Goal: Find contact information: Find contact information

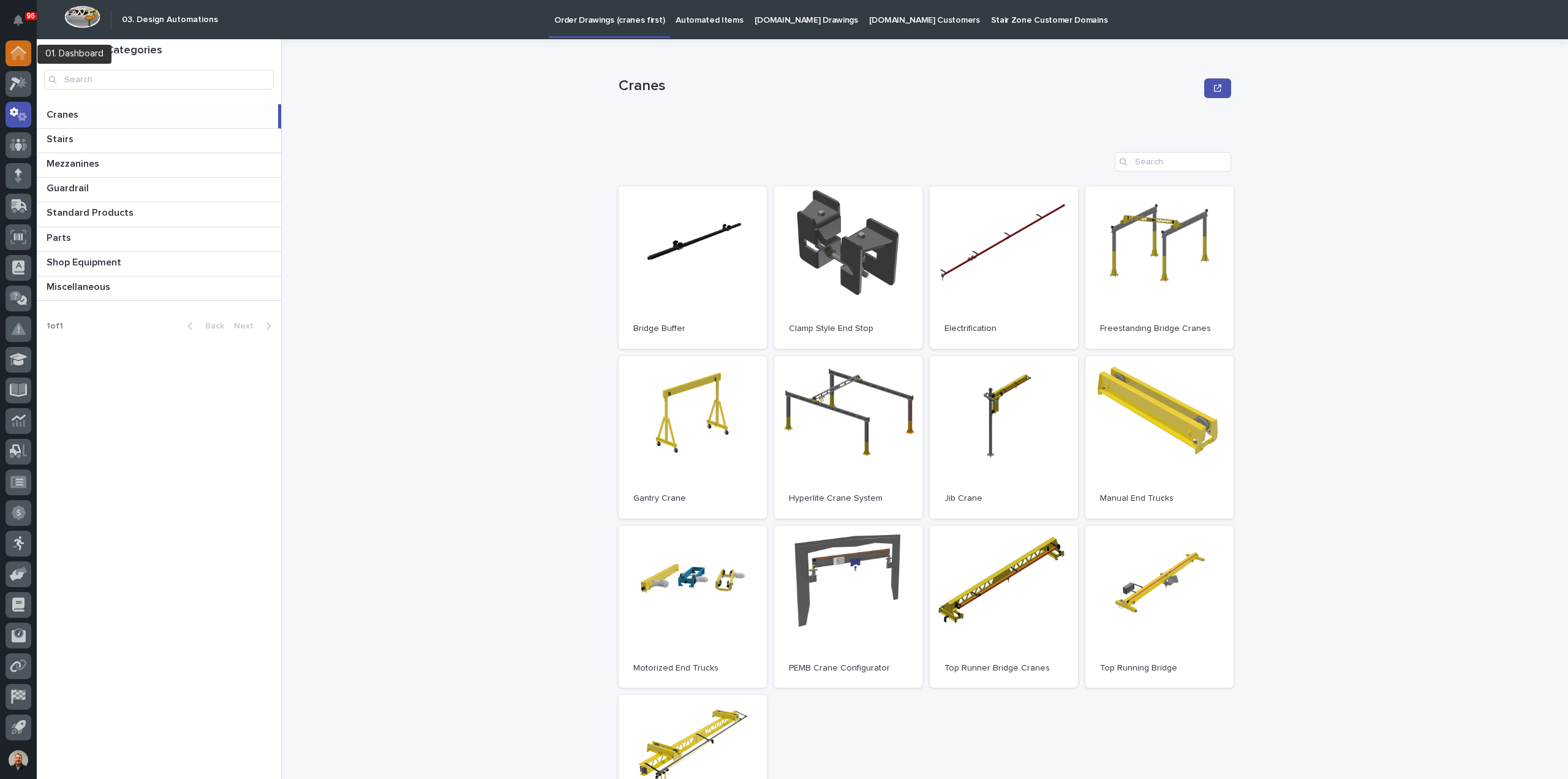
click at [17, 52] on icon at bounding box center [18, 54] width 12 height 12
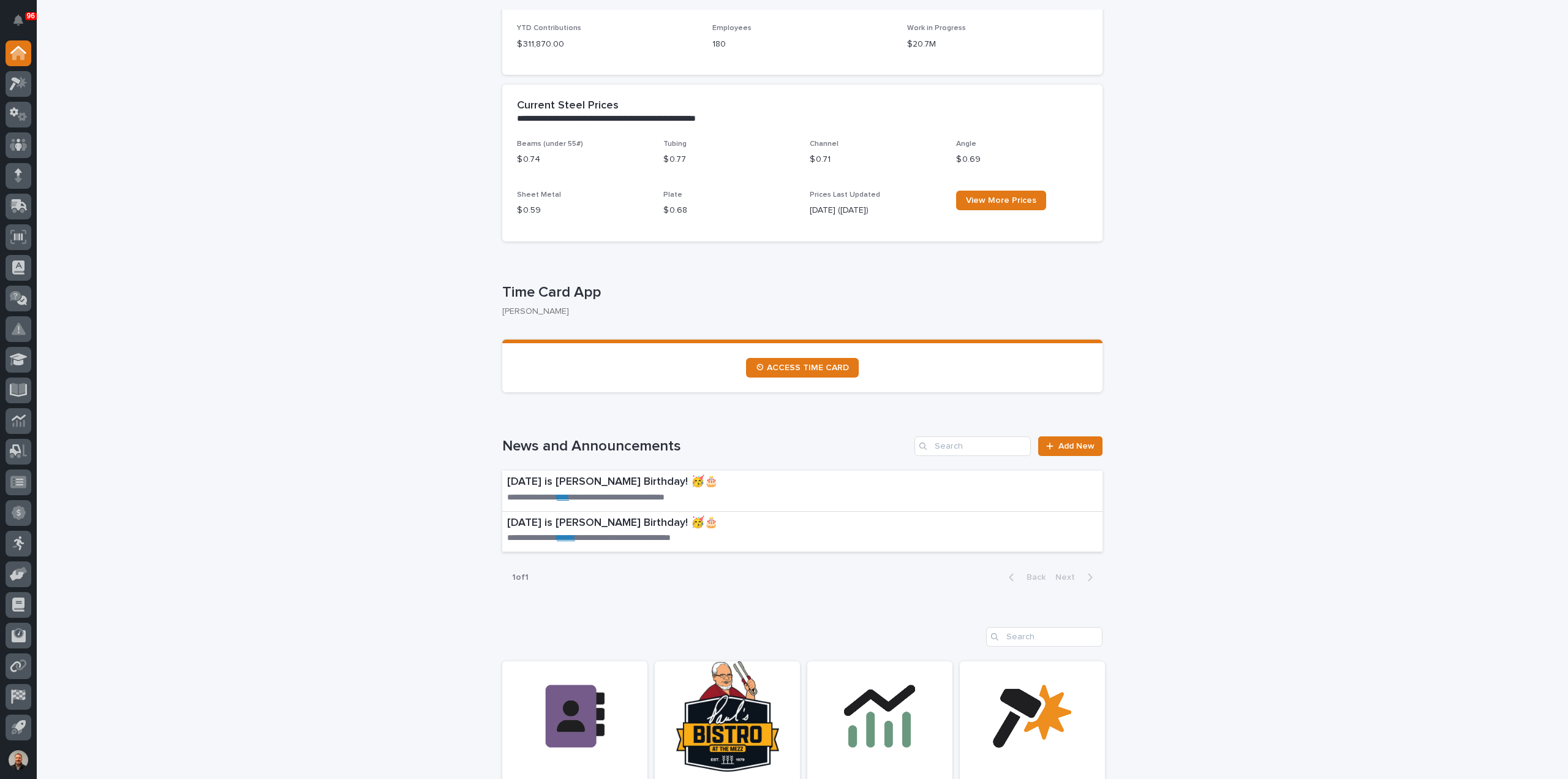
scroll to position [429, 0]
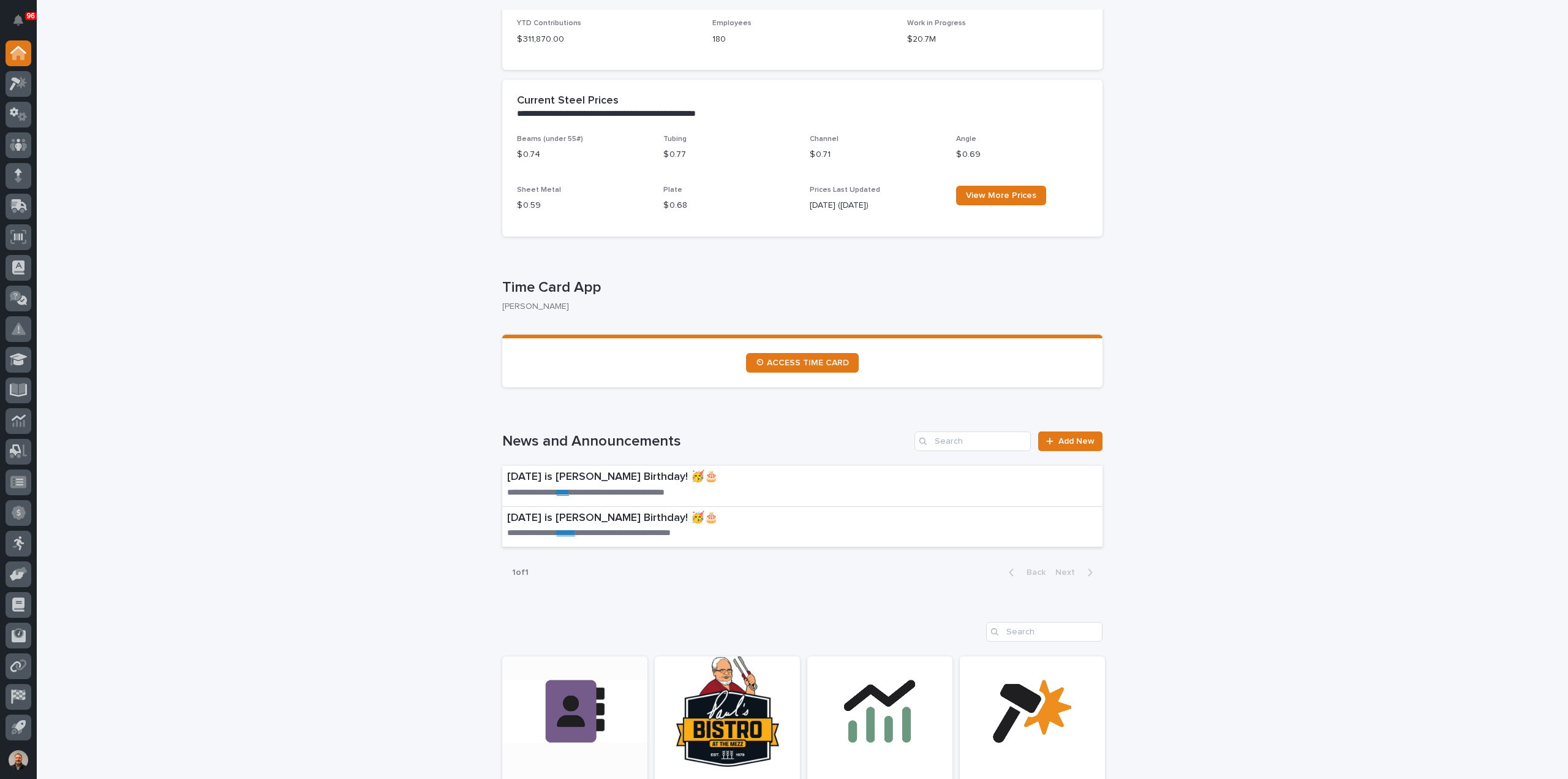
click at [568, 696] on link "Open Link" at bounding box center [575, 741] width 145 height 169
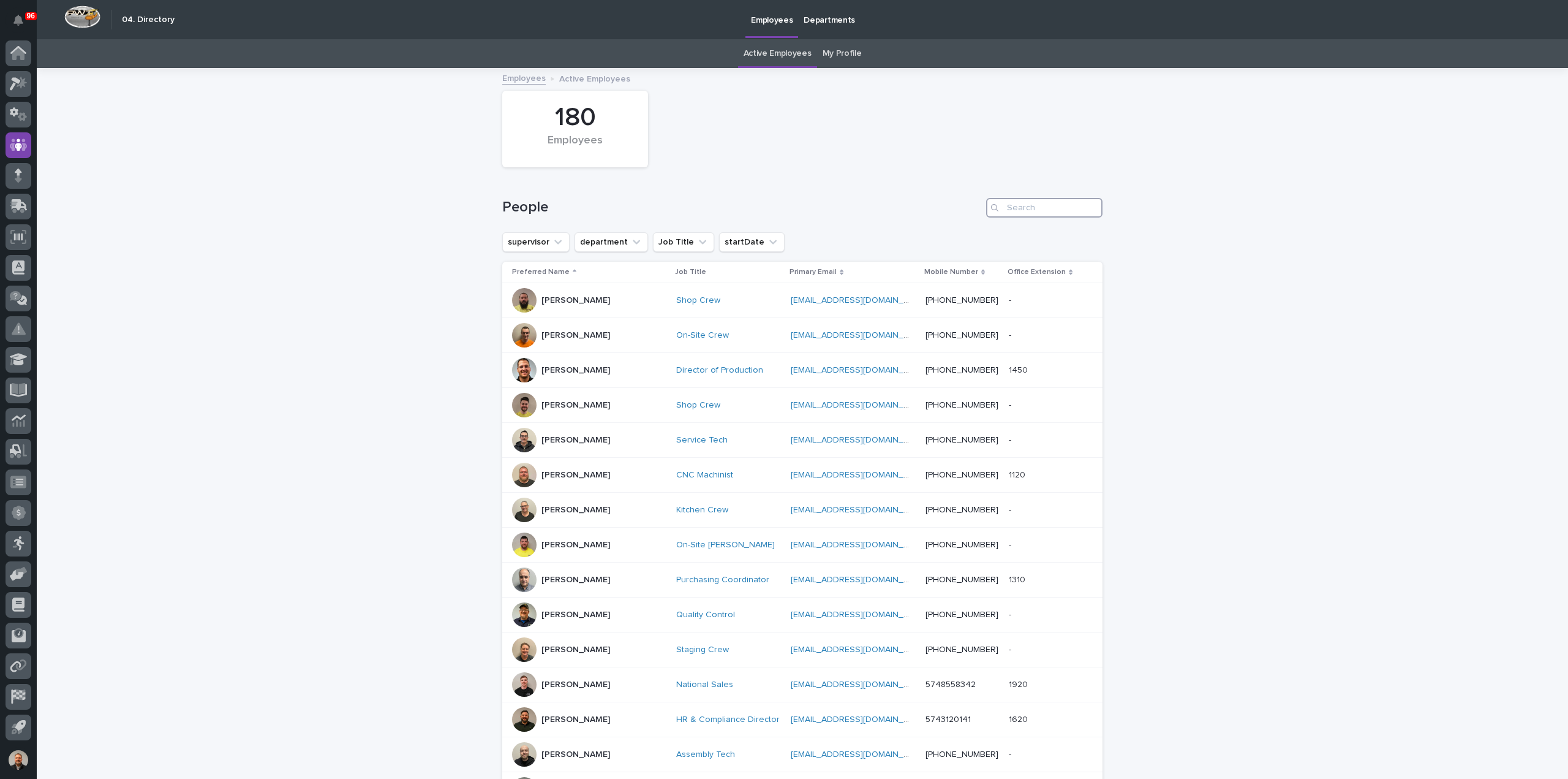
click at [1019, 210] on input "Search" at bounding box center [1044, 207] width 116 height 20
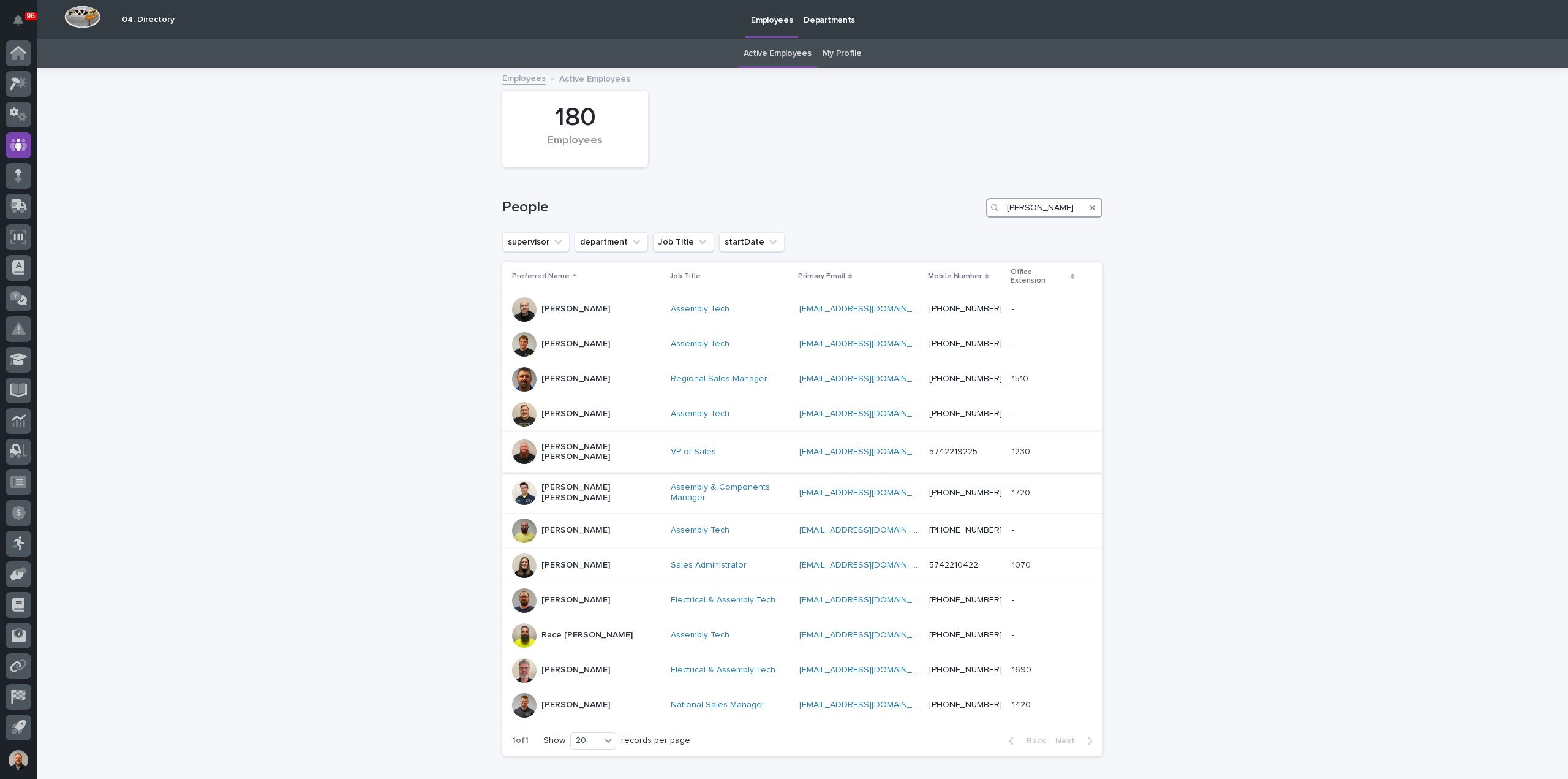
type input "[PERSON_NAME]"
click at [554, 442] on p "[PERSON_NAME] [PERSON_NAME]" at bounding box center [601, 452] width 119 height 21
